Goal: Complete application form

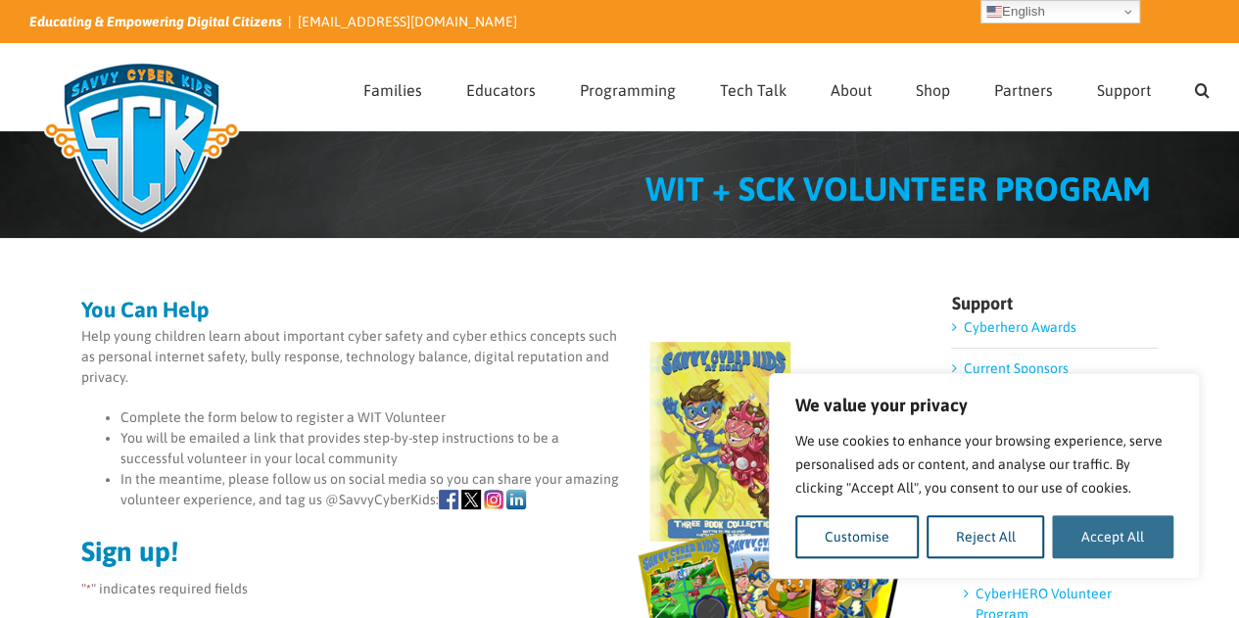
click at [1149, 553] on button "Accept All" at bounding box center [1112, 536] width 121 height 43
checkbox input "true"
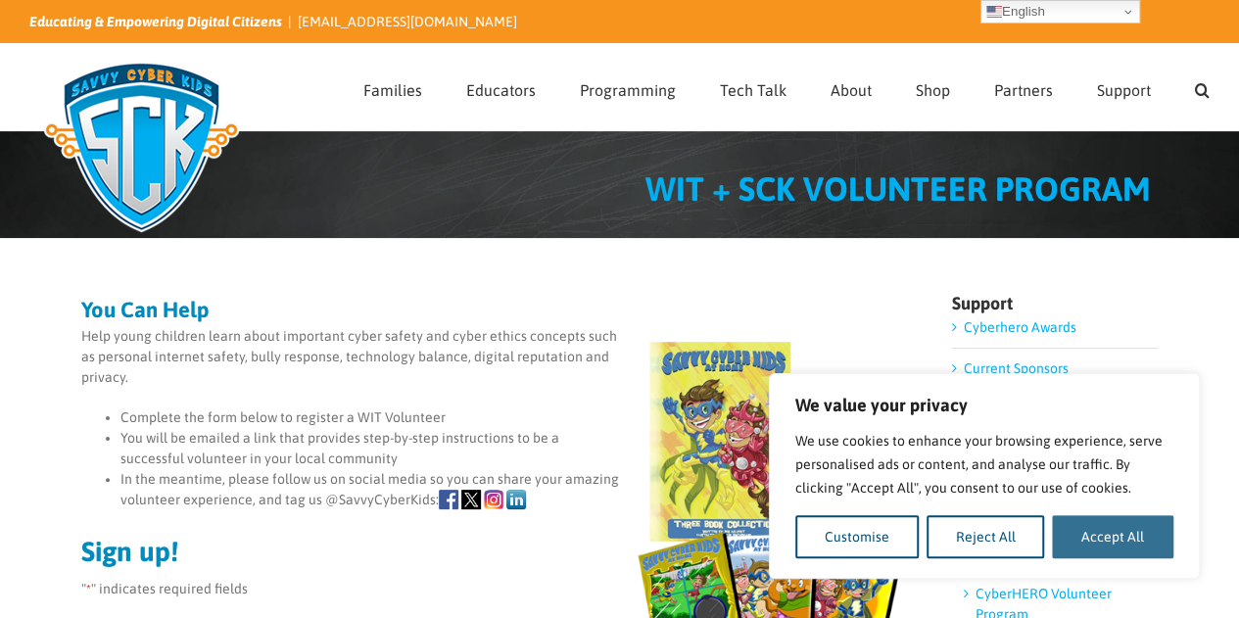
checkbox input "true"
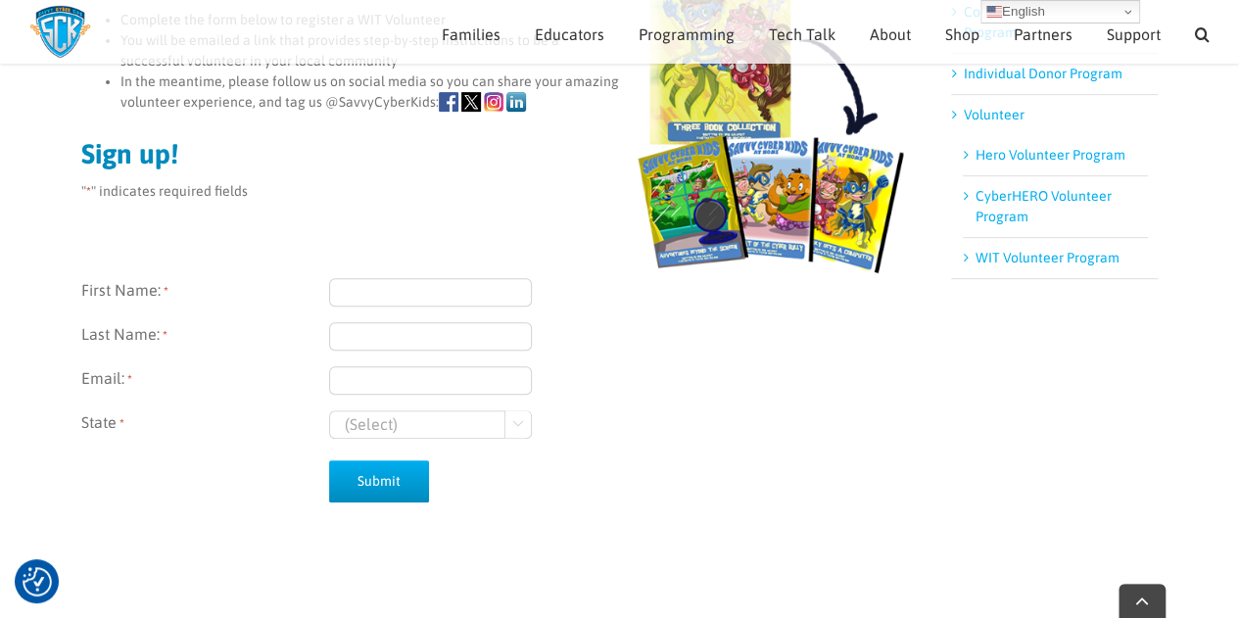
scroll to position [570, 0]
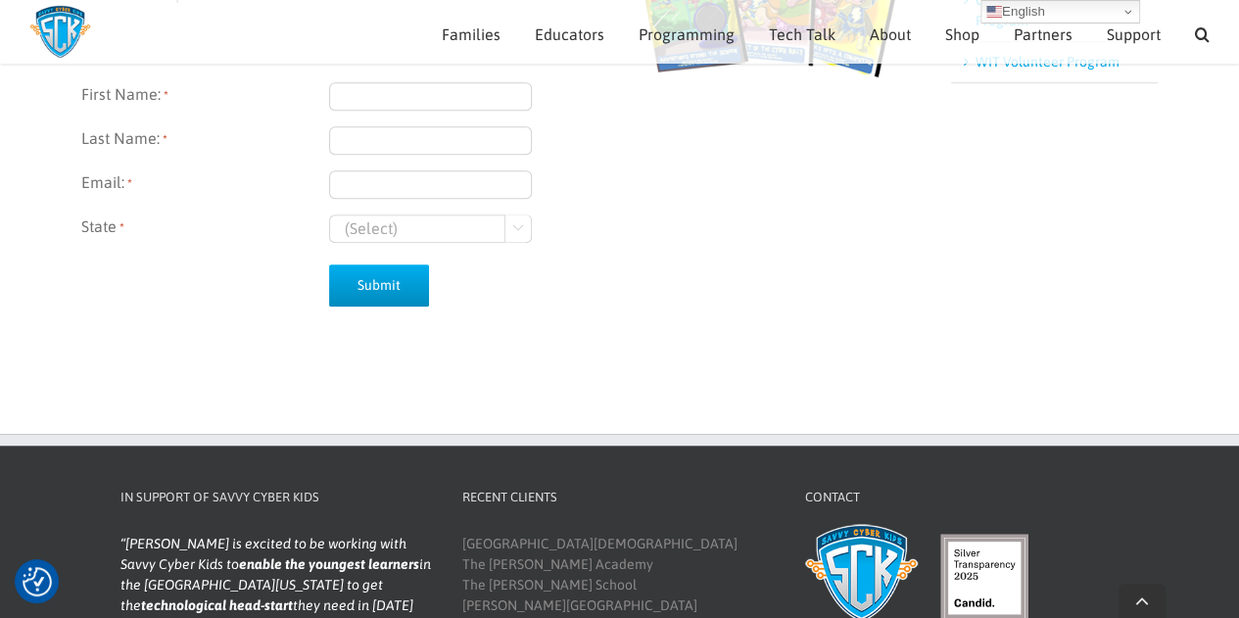
click at [406, 216] on select "(Select) [US_STATE] [US_STATE]" at bounding box center [430, 228] width 203 height 28
select select "[US_STATE]"
click at [329, 214] on select "(Select) [US_STATE] [US_STATE]" at bounding box center [430, 228] width 203 height 28
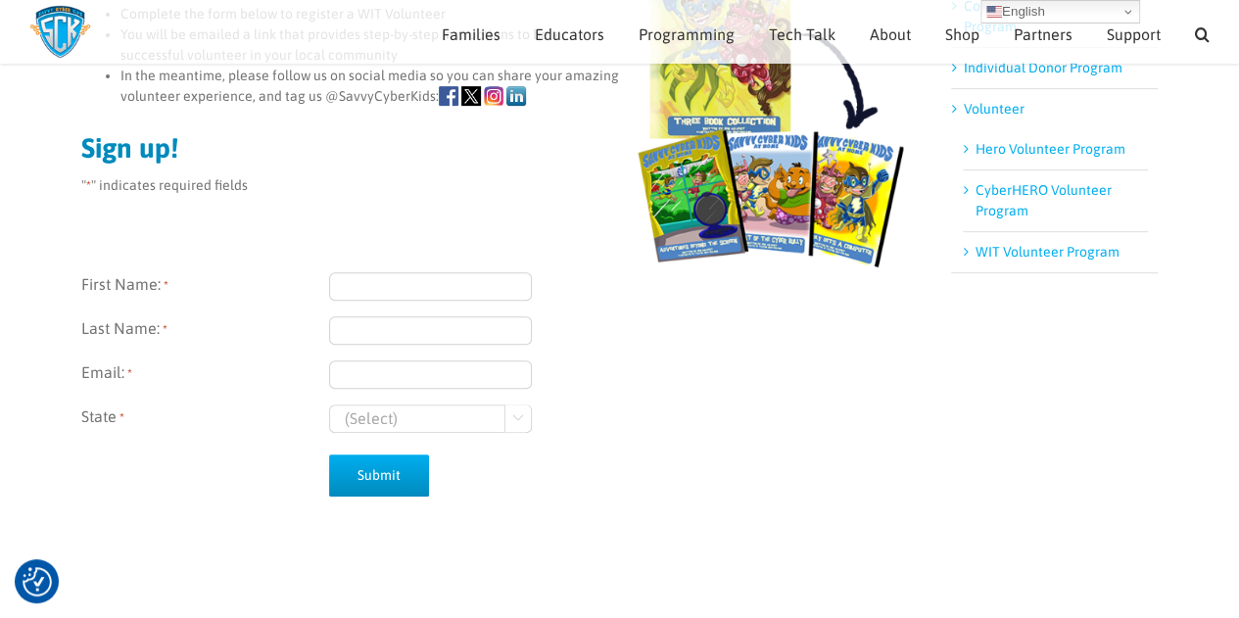
scroll to position [374, 0]
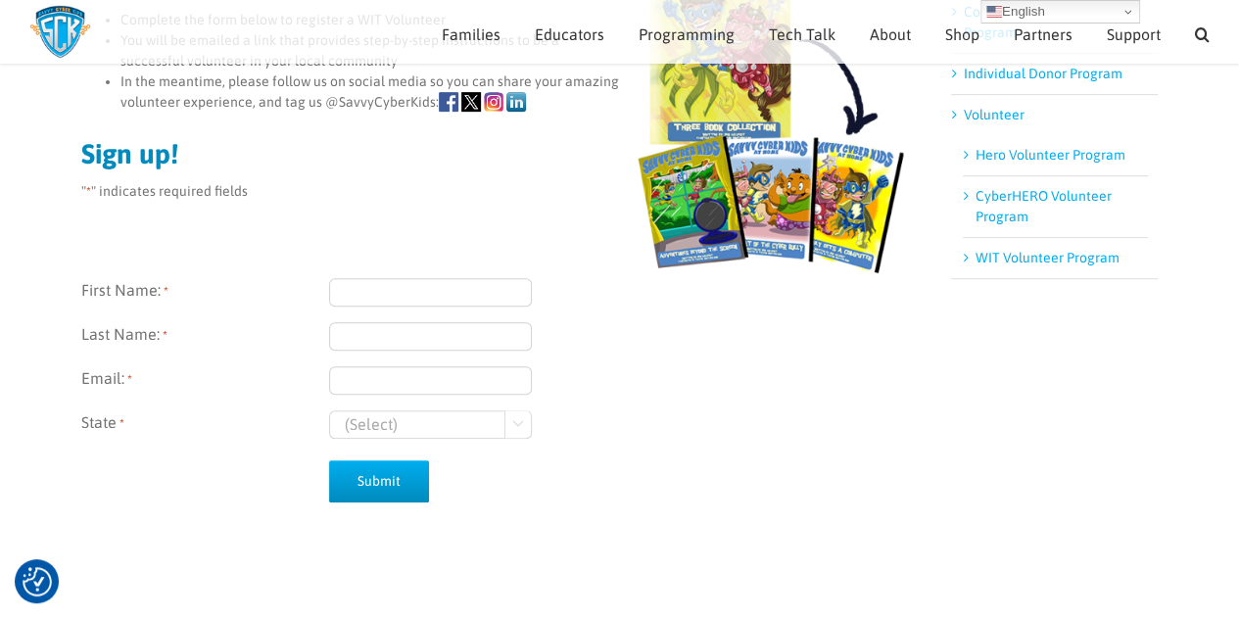
click at [384, 295] on input "First Name: *" at bounding box center [430, 292] width 203 height 28
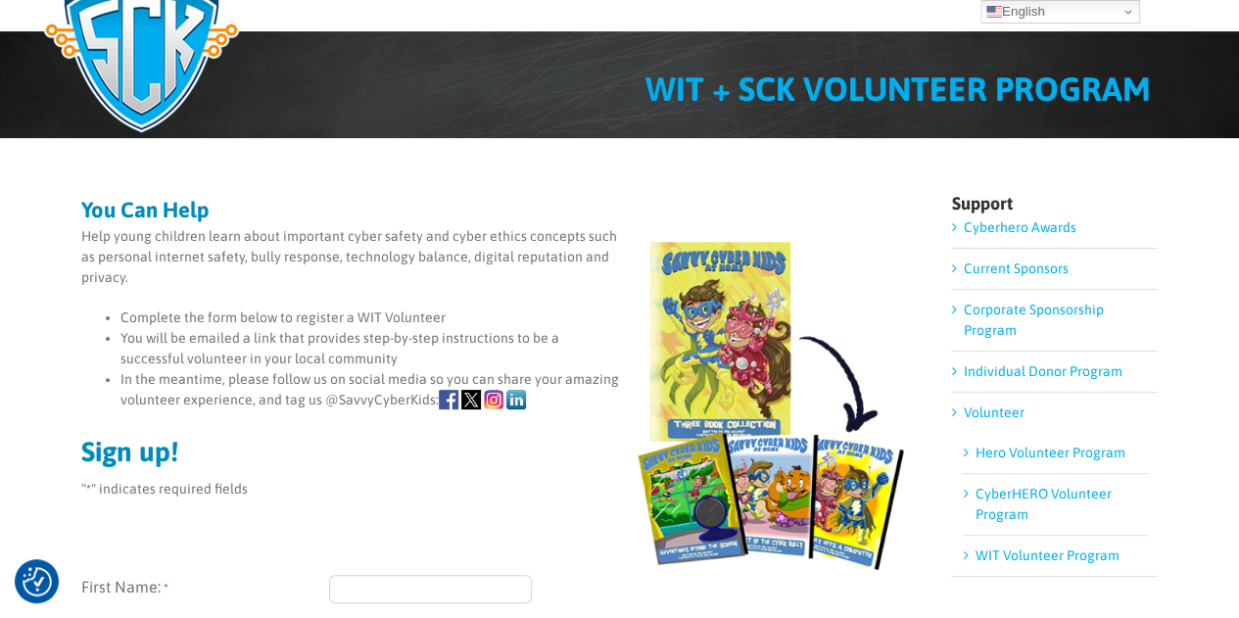
scroll to position [0, 0]
